Goal: Task Accomplishment & Management: Complete application form

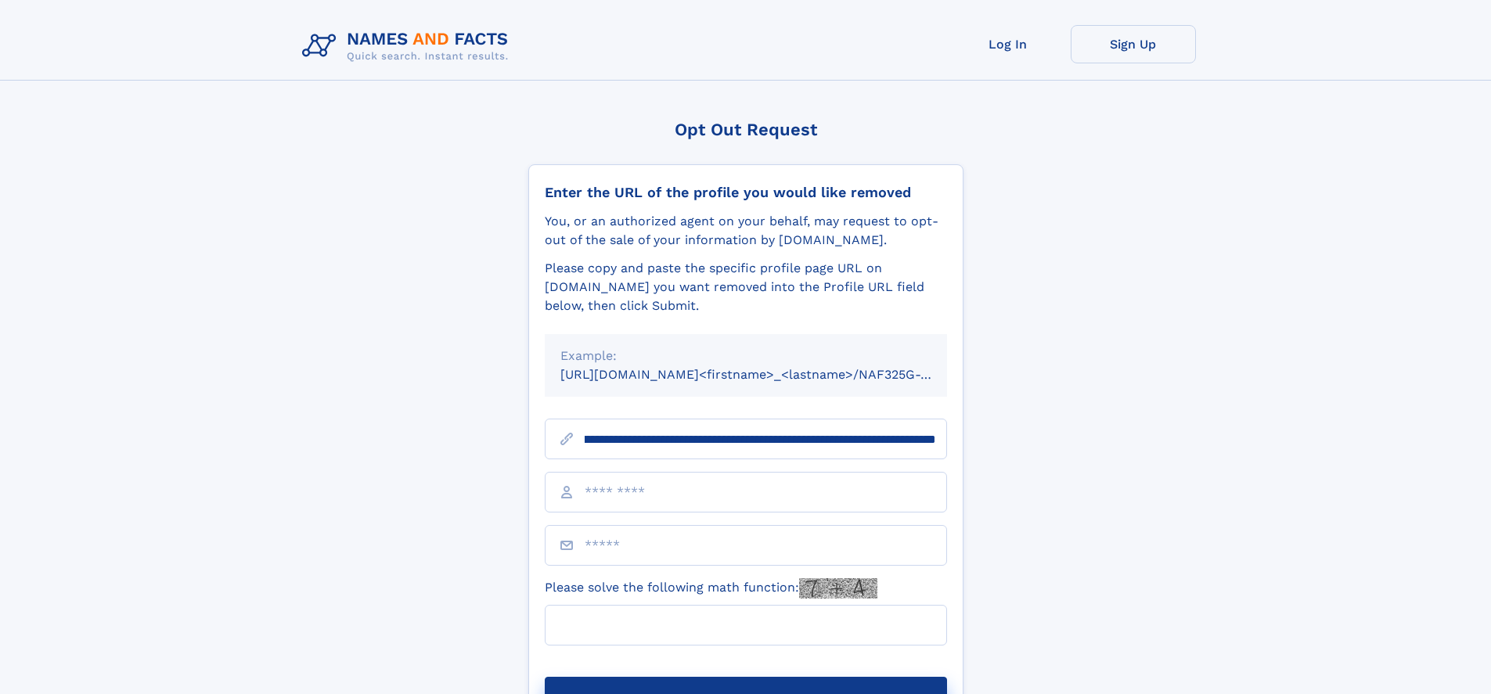
scroll to position [0, 187]
type input "**********"
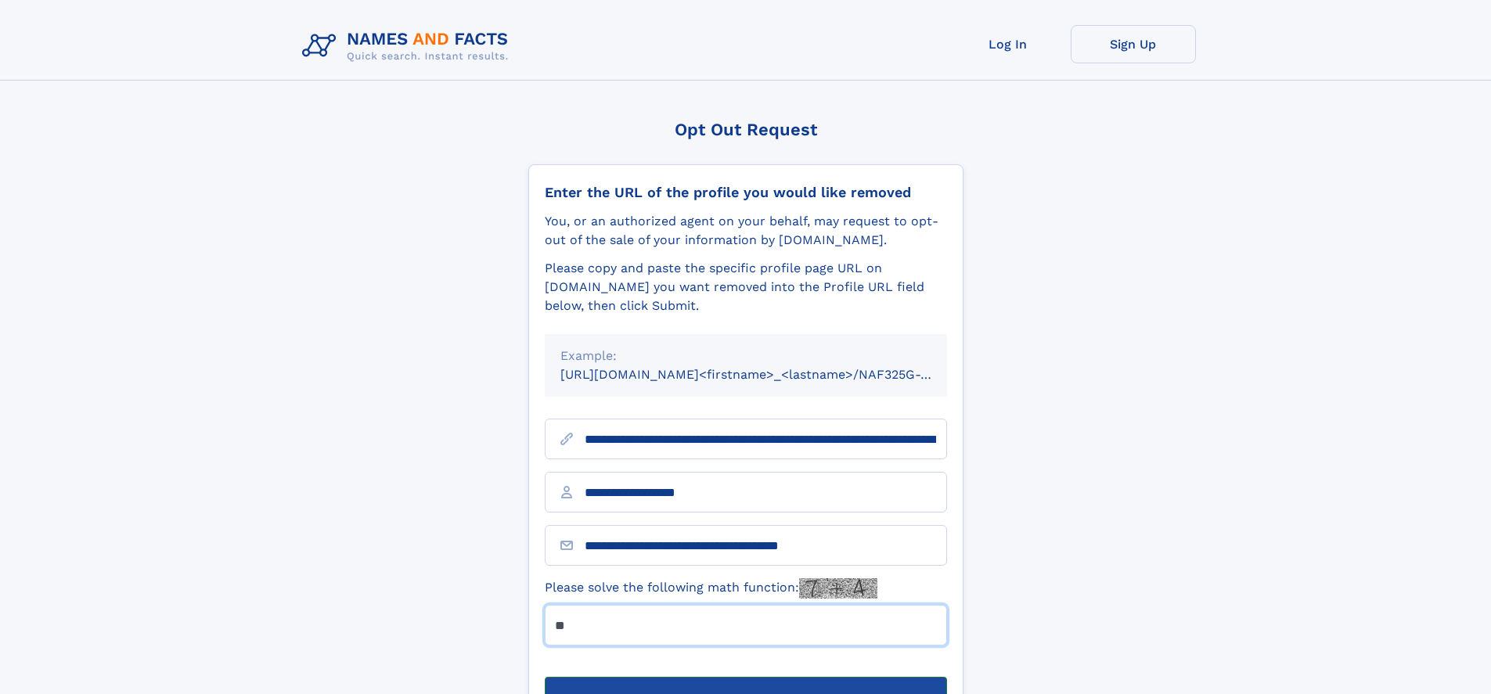
type input "**"
click at [745, 677] on button "Submit Opt Out Request" at bounding box center [746, 702] width 402 height 50
